Goal: Check status: Check status

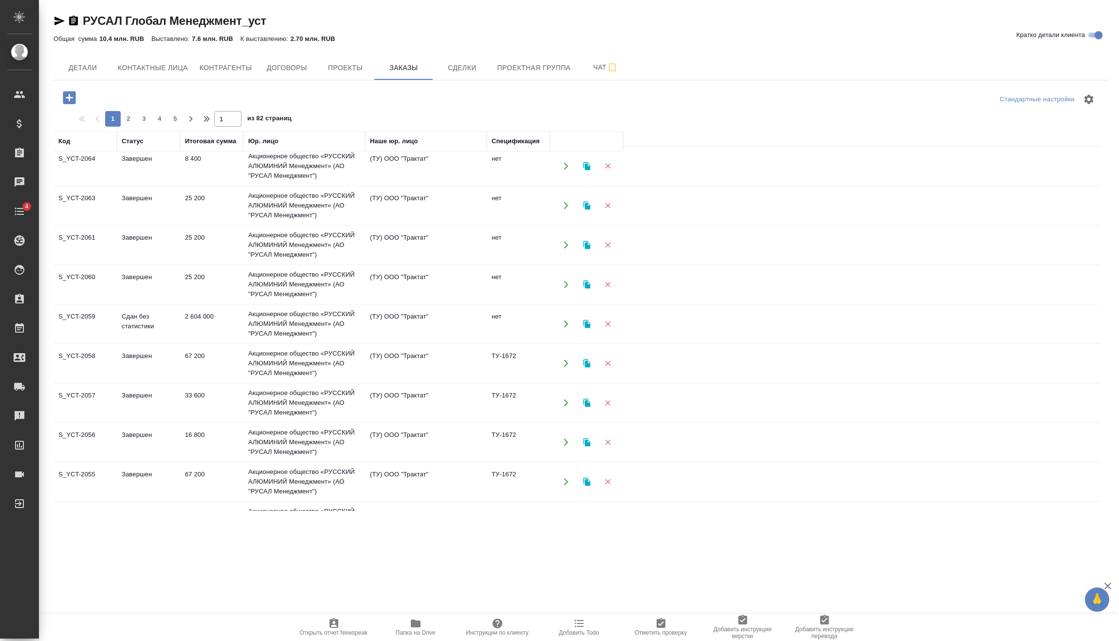
scroll to position [49, 0]
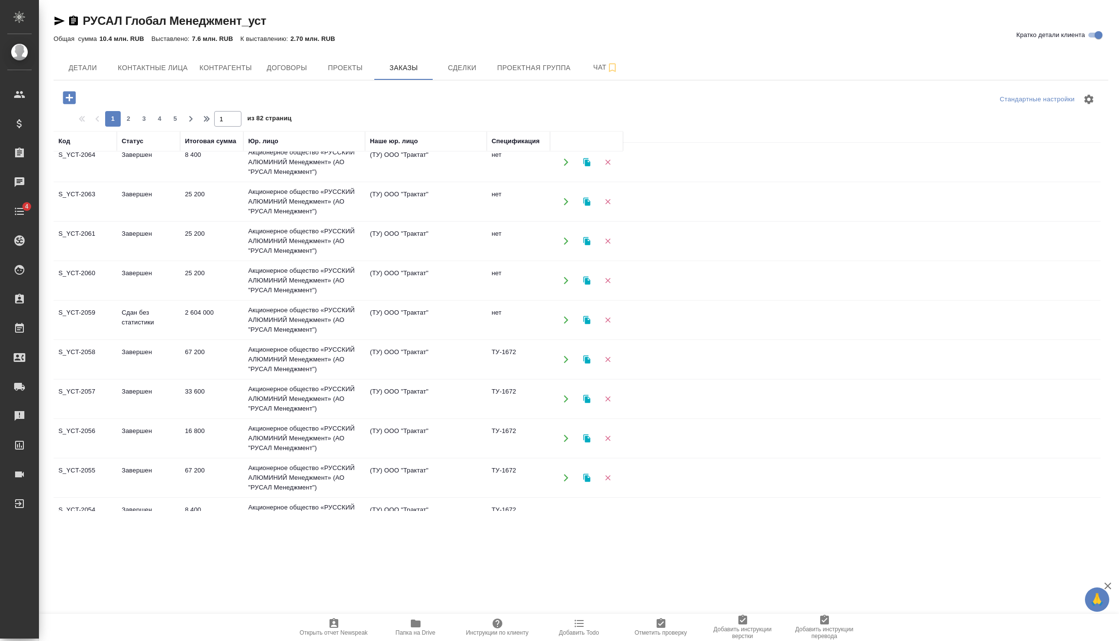
click at [195, 314] on td "2 604 000" at bounding box center [211, 320] width 63 height 34
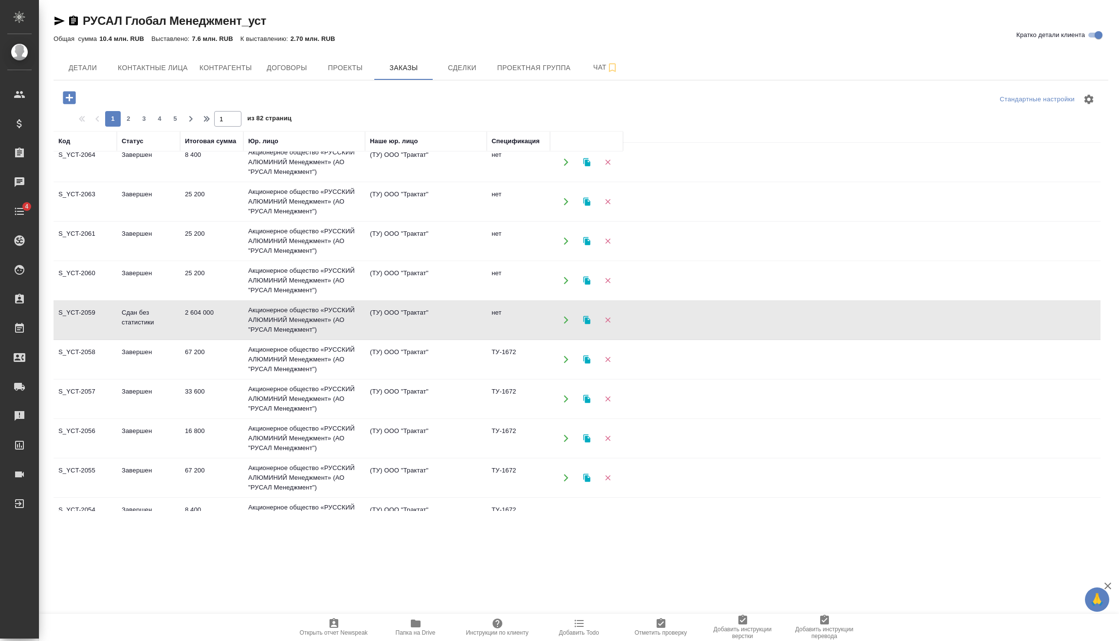
click at [195, 314] on td "2 604 000" at bounding box center [211, 320] width 63 height 34
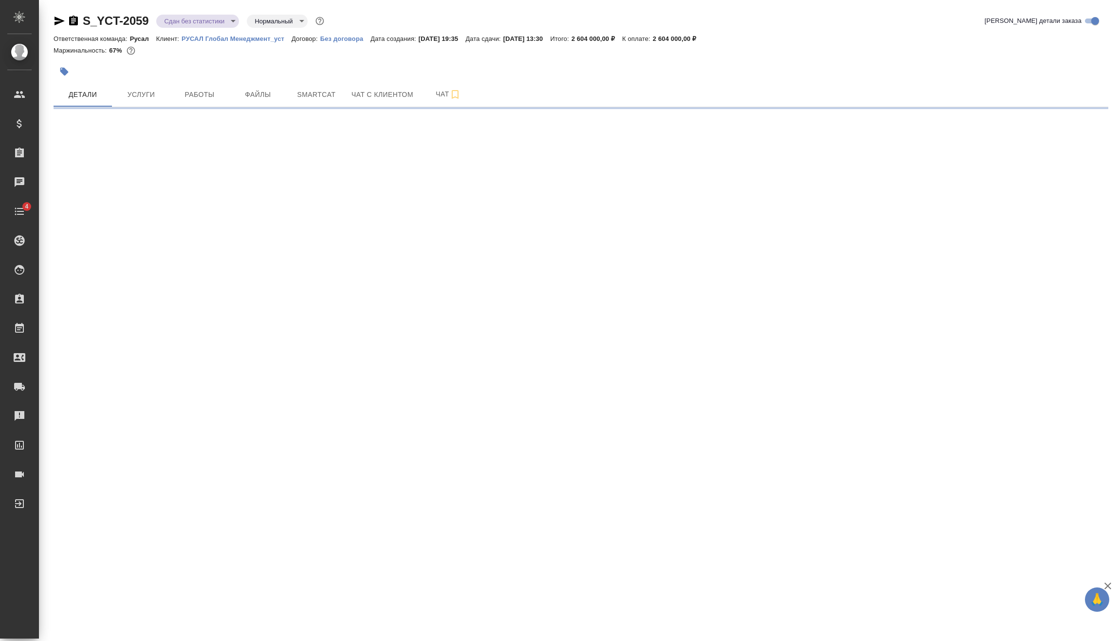
select select "RU"
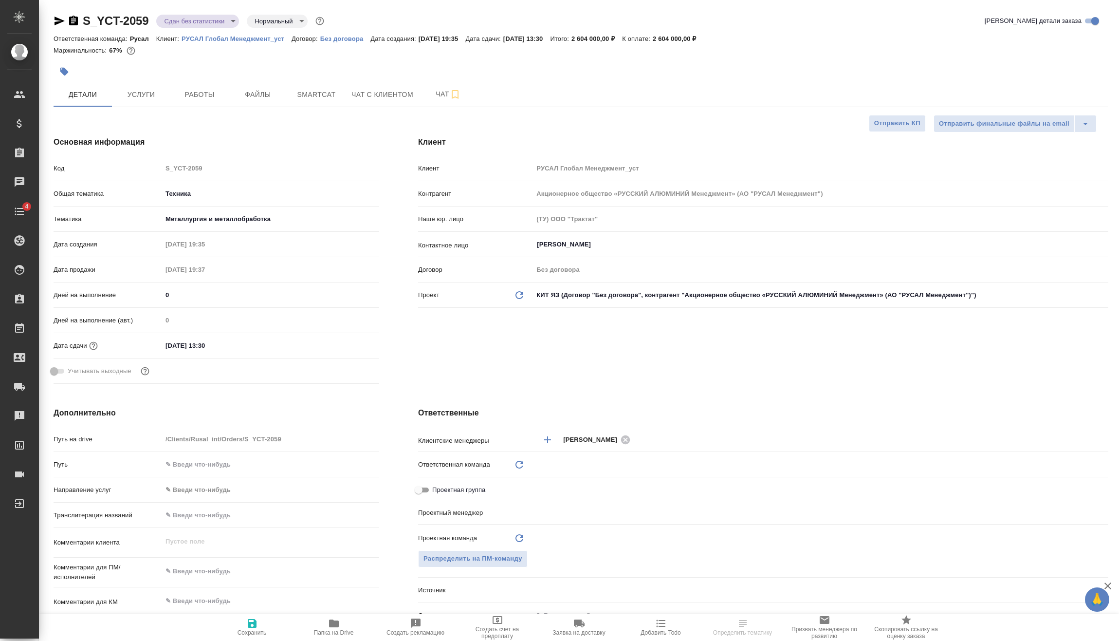
type textarea "x"
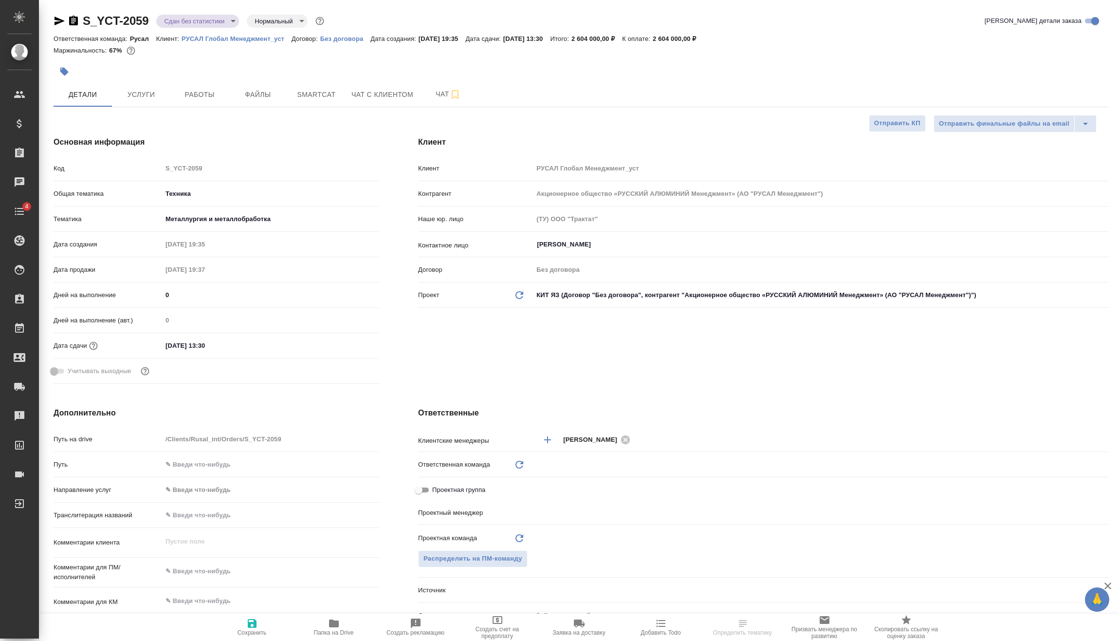
type textarea "x"
type input "Русал"
type textarea "x"
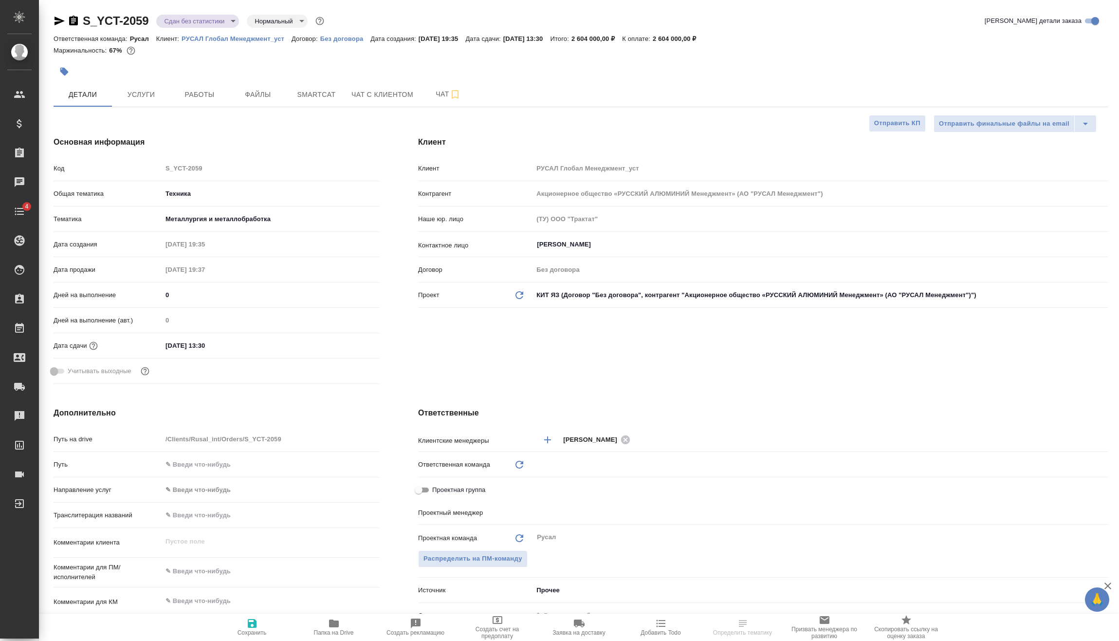
type input "Васильев Евгений"
click at [156, 93] on span "Услуги" at bounding box center [141, 95] width 47 height 12
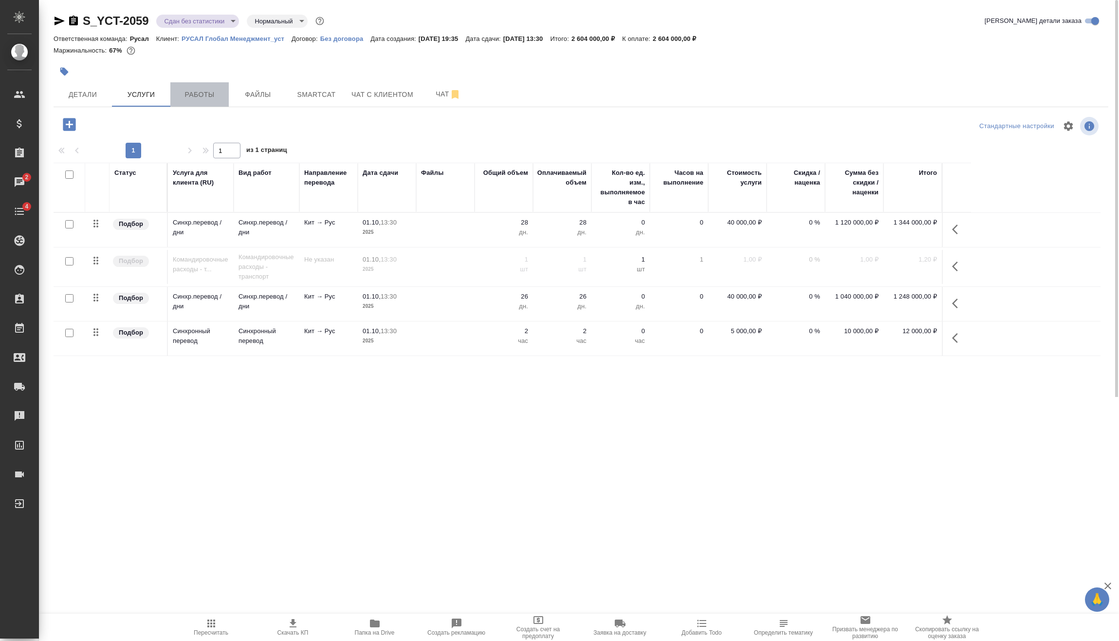
click at [211, 95] on span "Работы" at bounding box center [199, 95] width 47 height 12
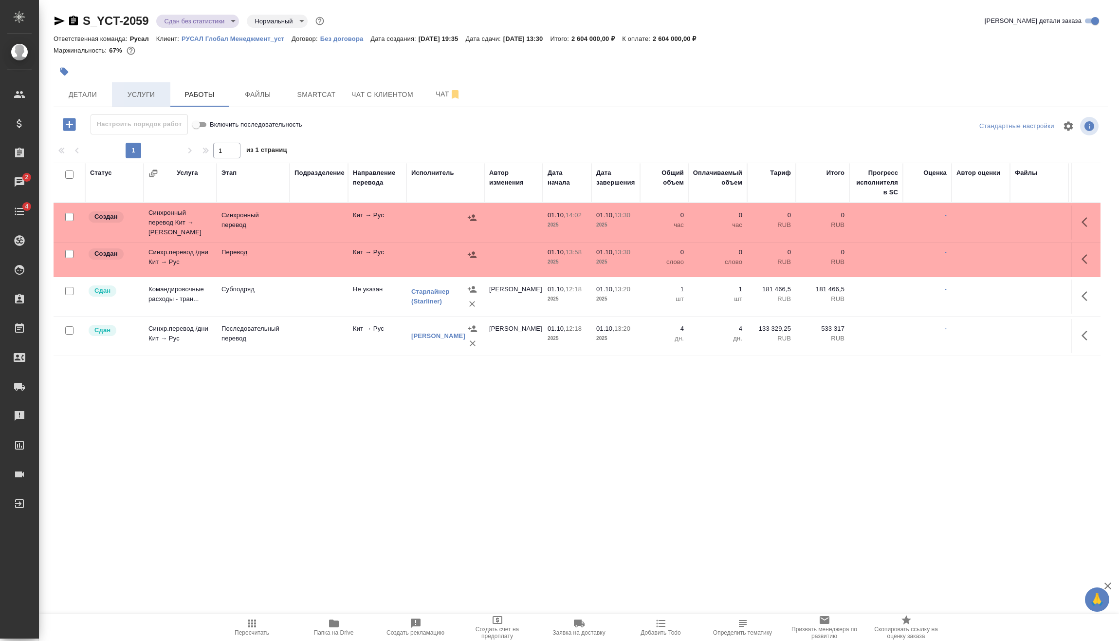
click at [146, 93] on span "Услуги" at bounding box center [141, 95] width 47 height 12
